Goal: Navigation & Orientation: Find specific page/section

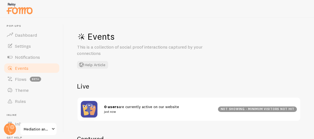
click at [127, 75] on div "Events This is a collection of social proof interactions captured by your conne…" at bounding box center [189, 79] width 250 height 122
click at [151, 76] on div "Events This is a collection of social proof interactions captured by your conne…" at bounding box center [189, 79] width 250 height 122
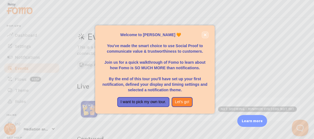
click at [203, 35] on button "close," at bounding box center [205, 35] width 6 height 6
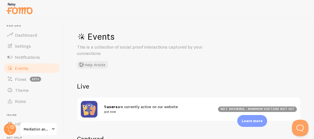
click at [184, 65] on div "Events This is a collection of social proof interactions captured by your conne…" at bounding box center [160, 50] width 166 height 38
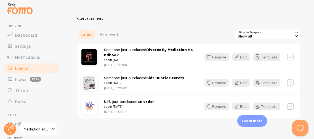
scroll to position [127, 0]
